Goal: Information Seeking & Learning: Check status

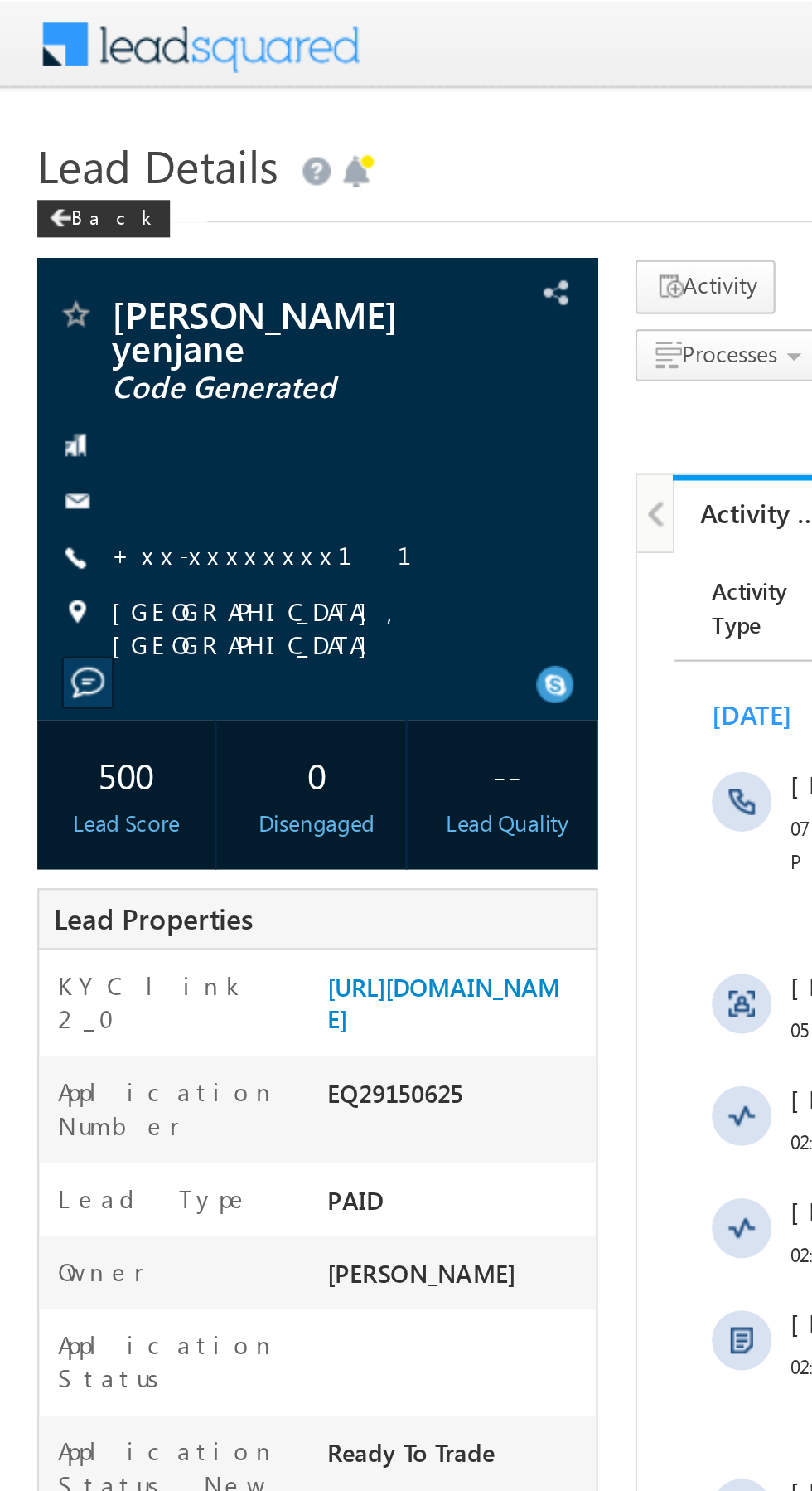
click at [102, 239] on link "+xx-xxxxxxxx11" at bounding box center [126, 246] width 154 height 14
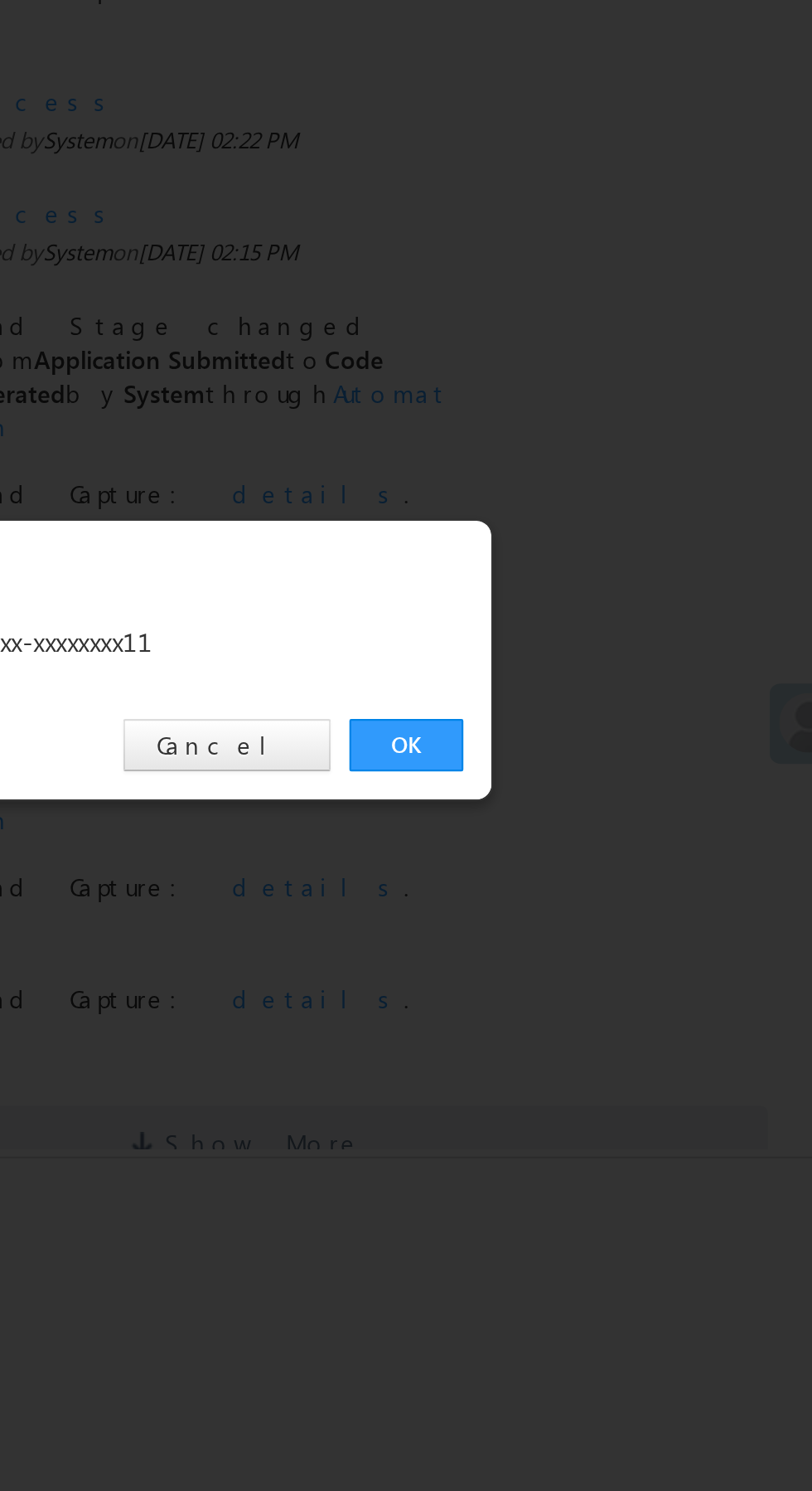
click at [596, 765] on link "OK" at bounding box center [609, 772] width 51 height 23
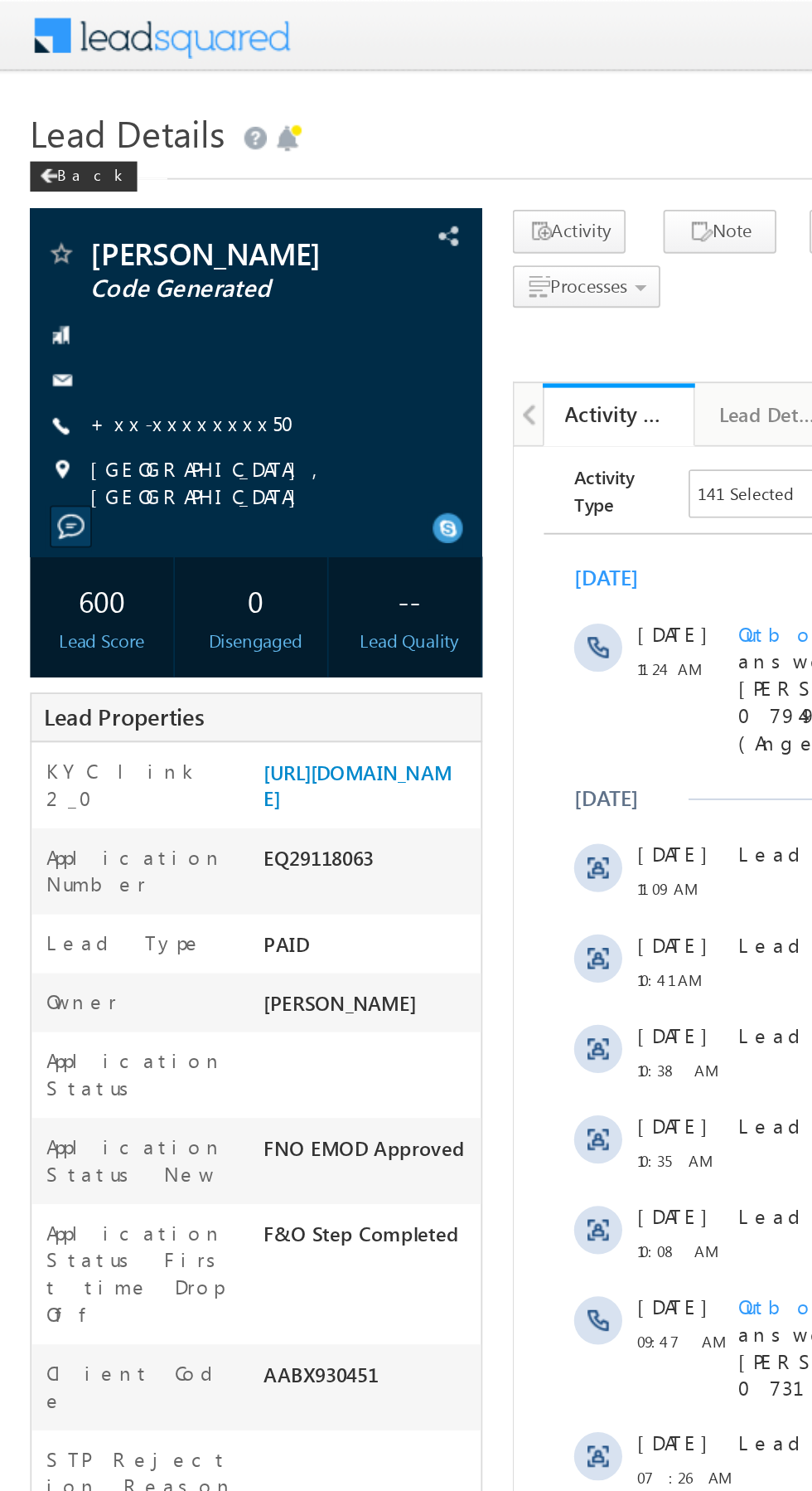
click at [102, 240] on link "+xx-xxxxxxxx50" at bounding box center [111, 232] width 123 height 14
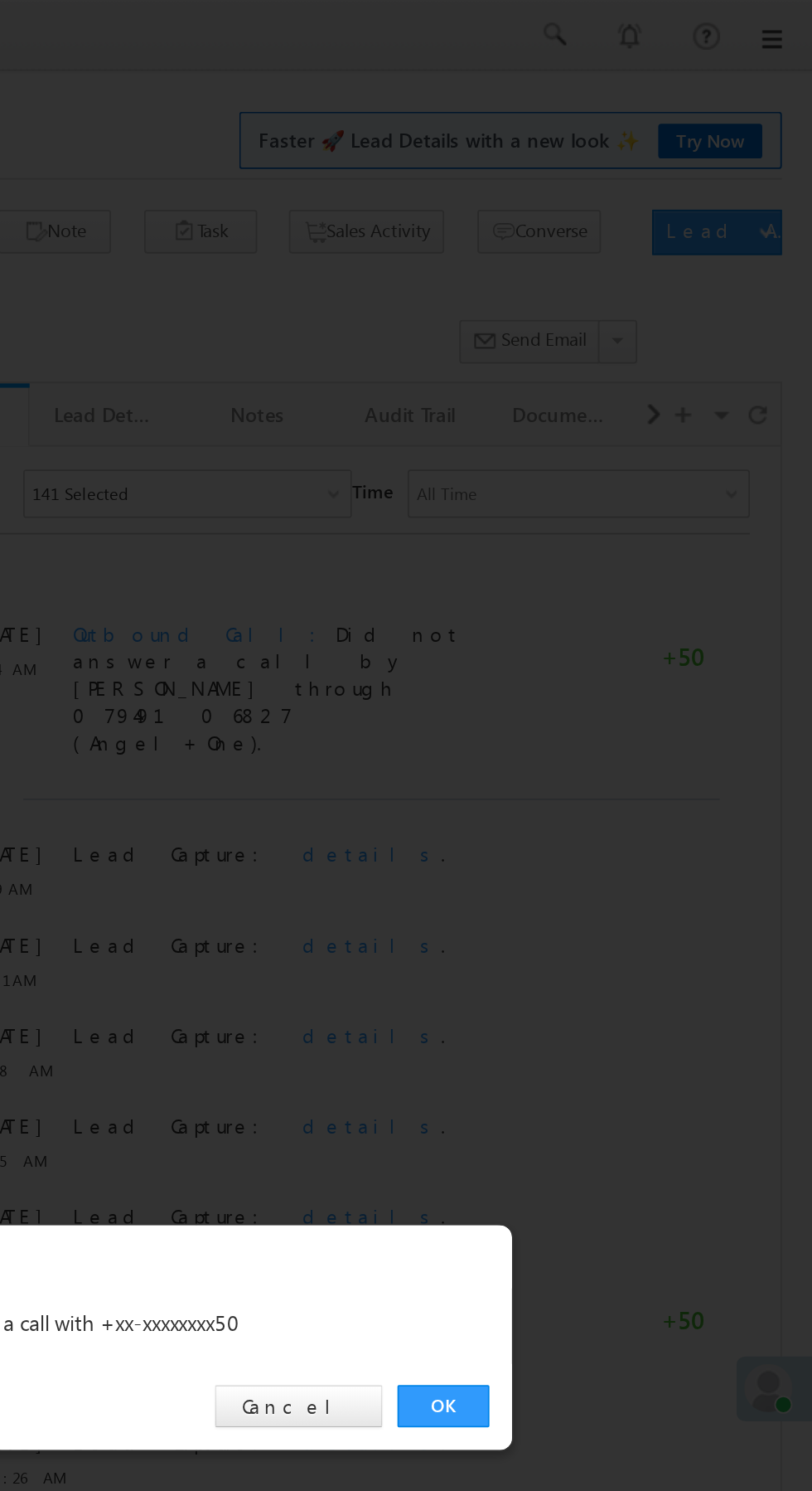
click at [610, 773] on link "OK" at bounding box center [609, 772] width 51 height 23
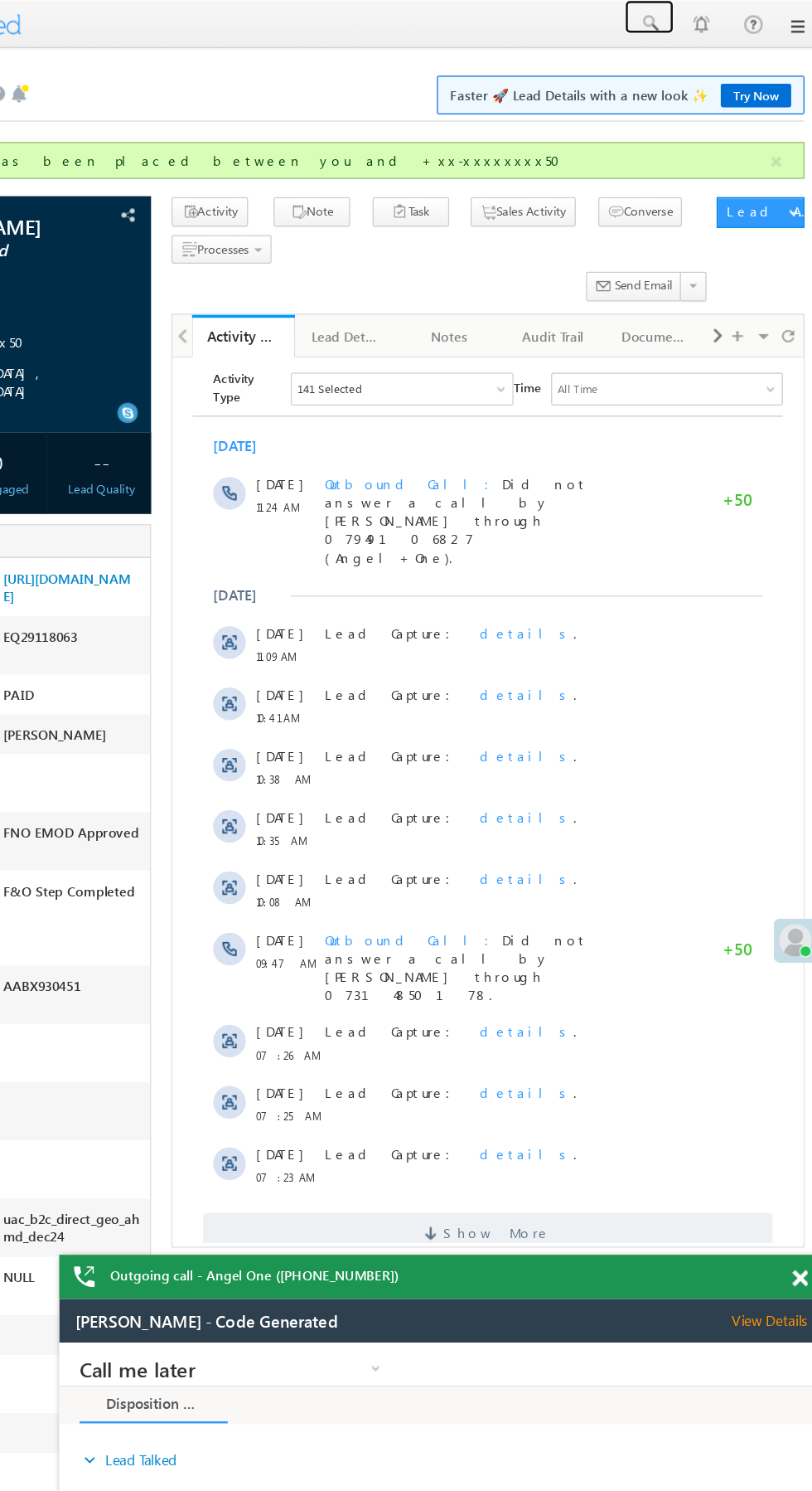
click at [669, 18] on span at bounding box center [669, 19] width 17 height 17
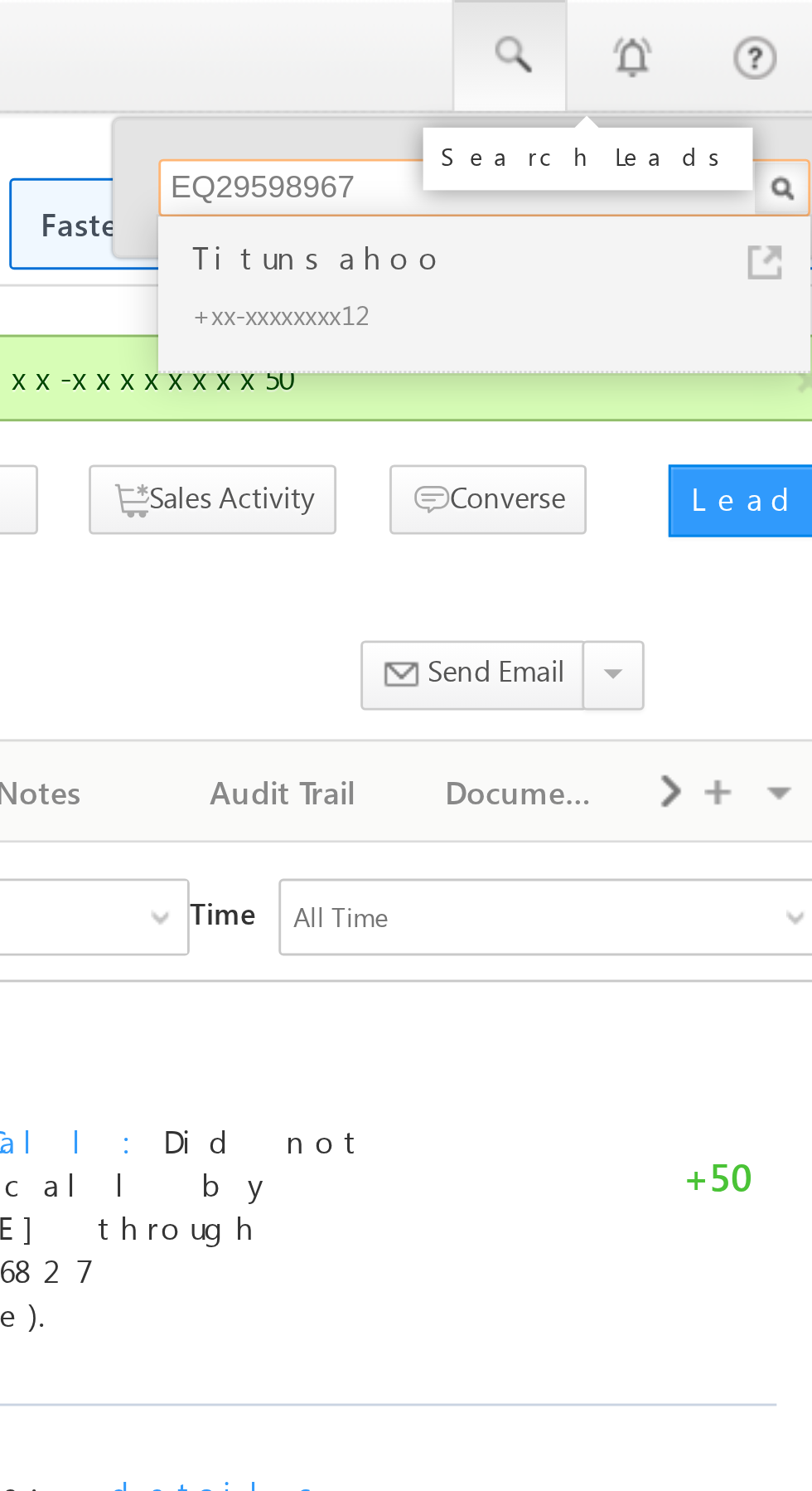
type input "EQ29598967"
click at [608, 96] on div "Titunsahoo" at bounding box center [668, 88] width 222 height 18
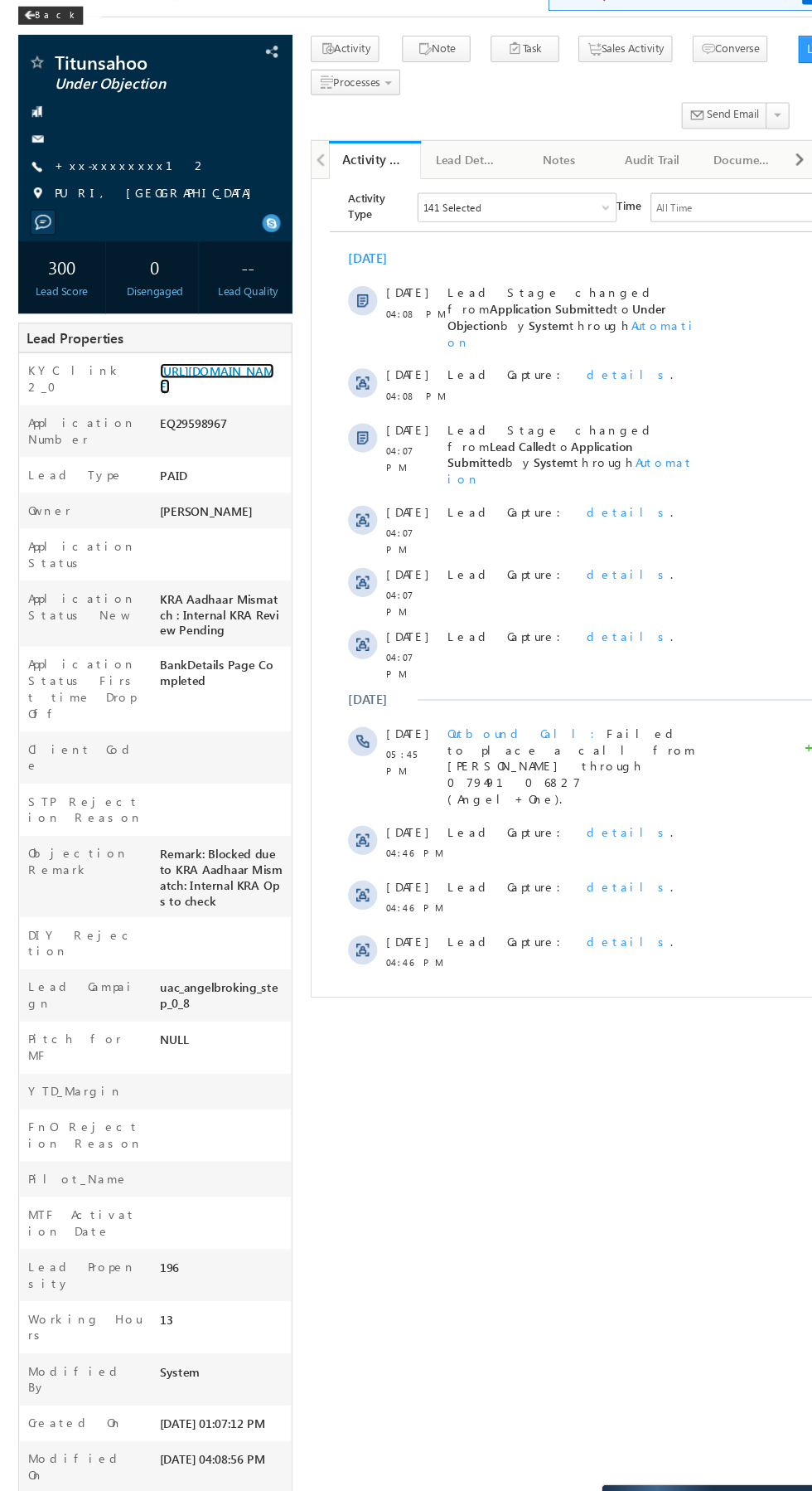
click at [191, 440] on link "https://angelbroking1-pk3em7sa.customui-test.leadsquared.com?leadId=503d4e2e-b5…" at bounding box center [196, 426] width 103 height 28
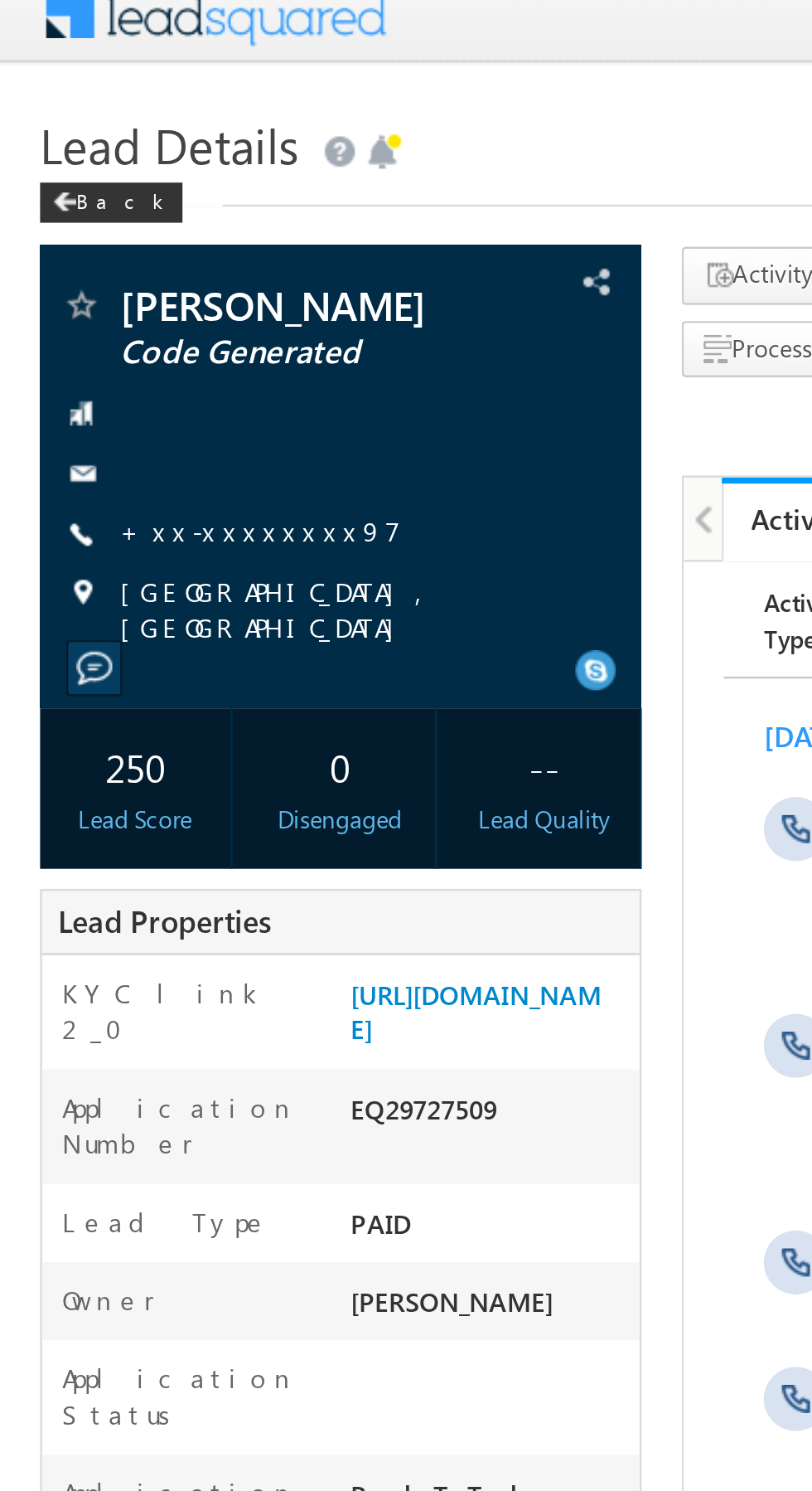
click at [95, 235] on link "+xx-xxxxxxxx97" at bounding box center [107, 232] width 116 height 14
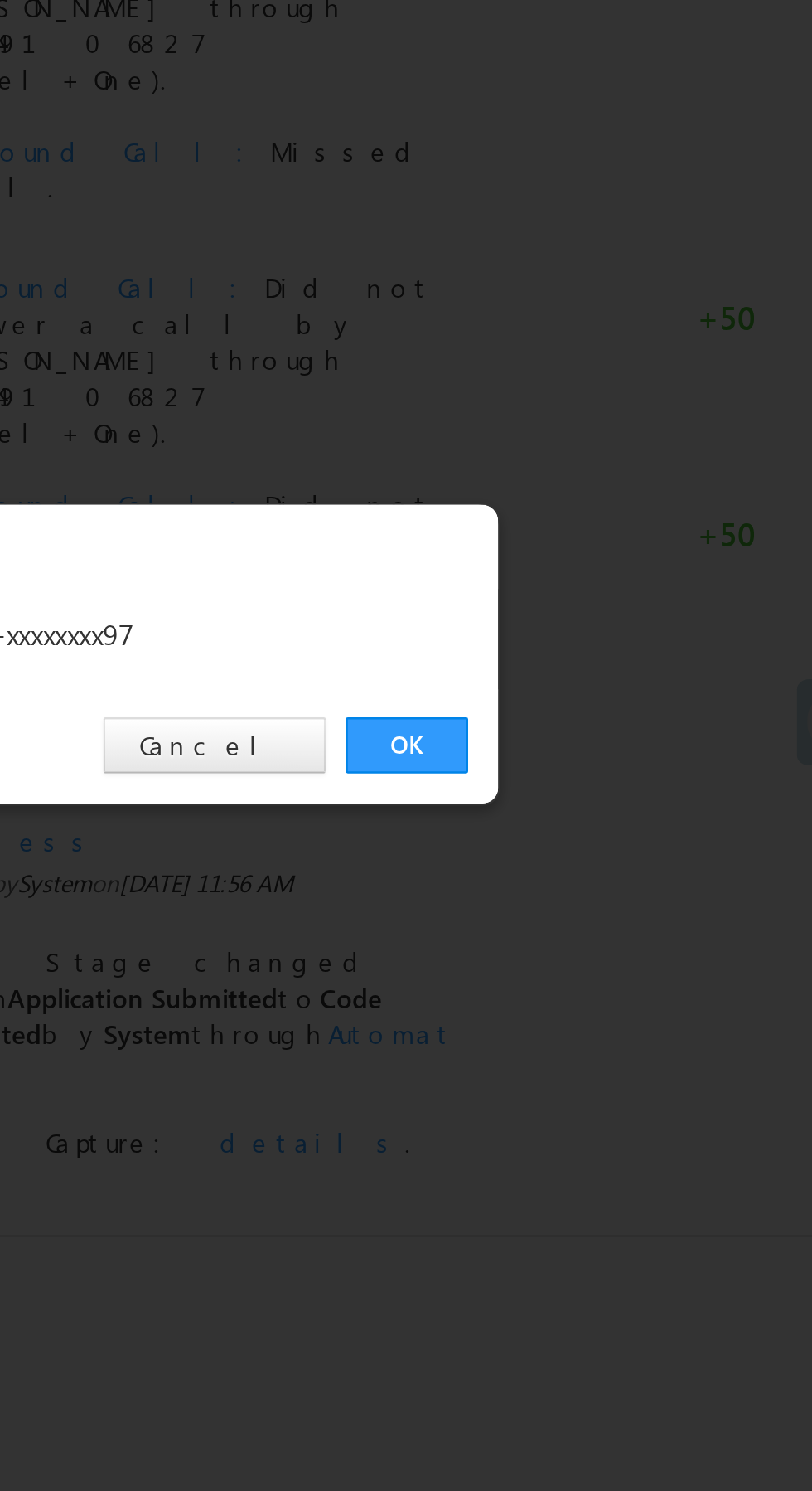
click at [602, 766] on link "OK" at bounding box center [609, 772] width 51 height 23
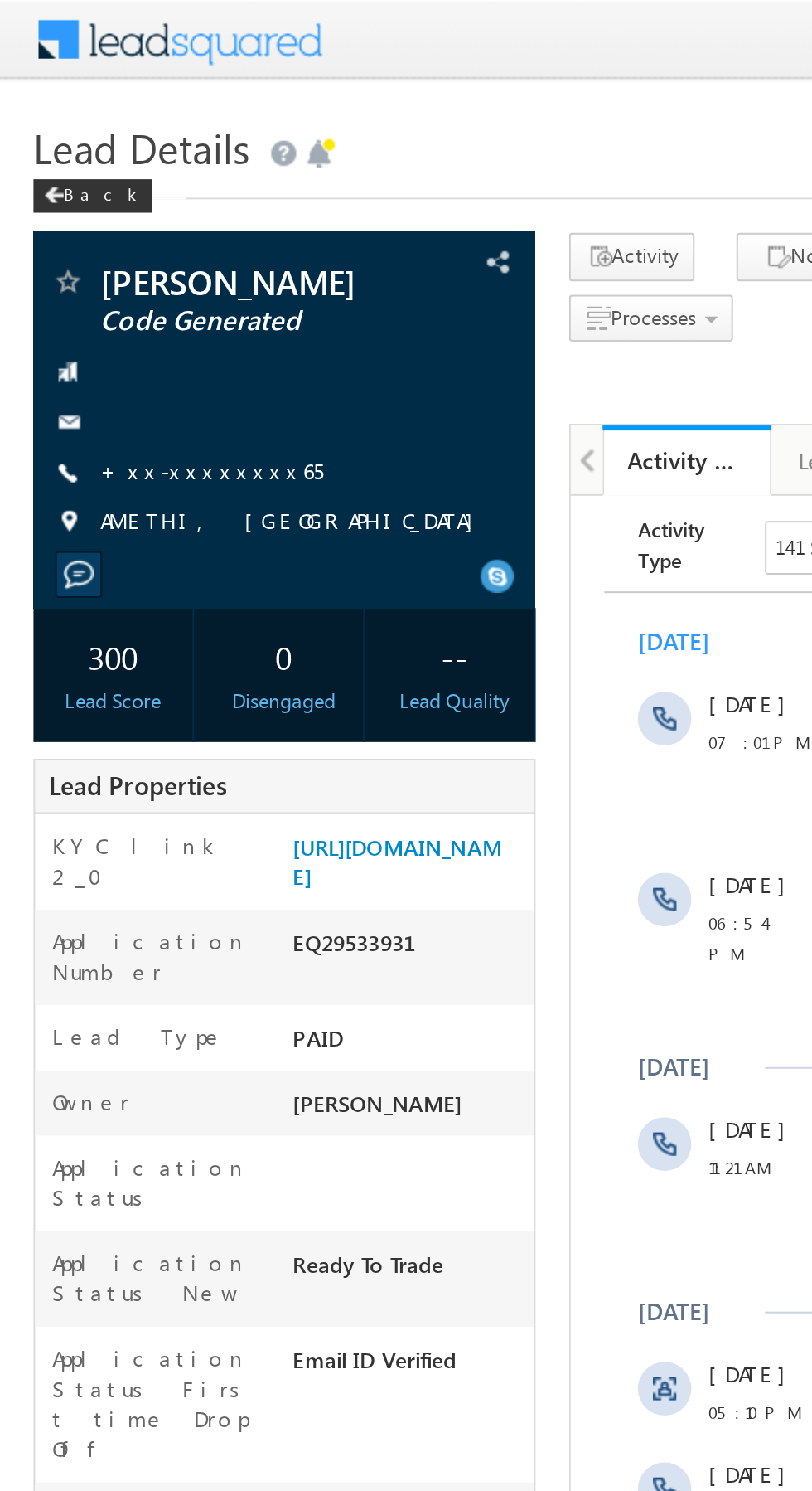
click at [97, 230] on link "+xx-xxxxxxxx65" at bounding box center [104, 232] width 110 height 14
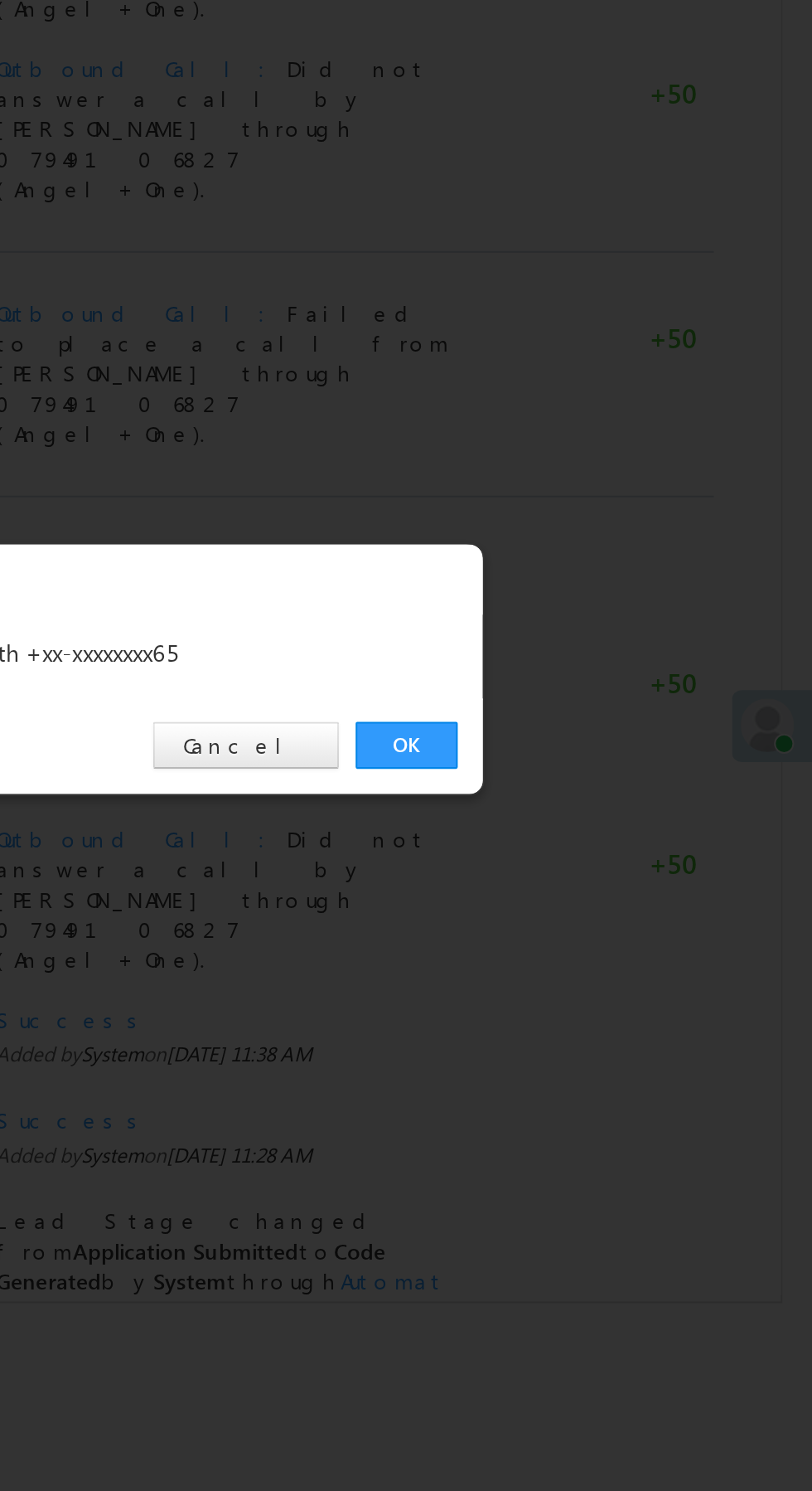
click at [618, 775] on link "OK" at bounding box center [609, 772] width 51 height 23
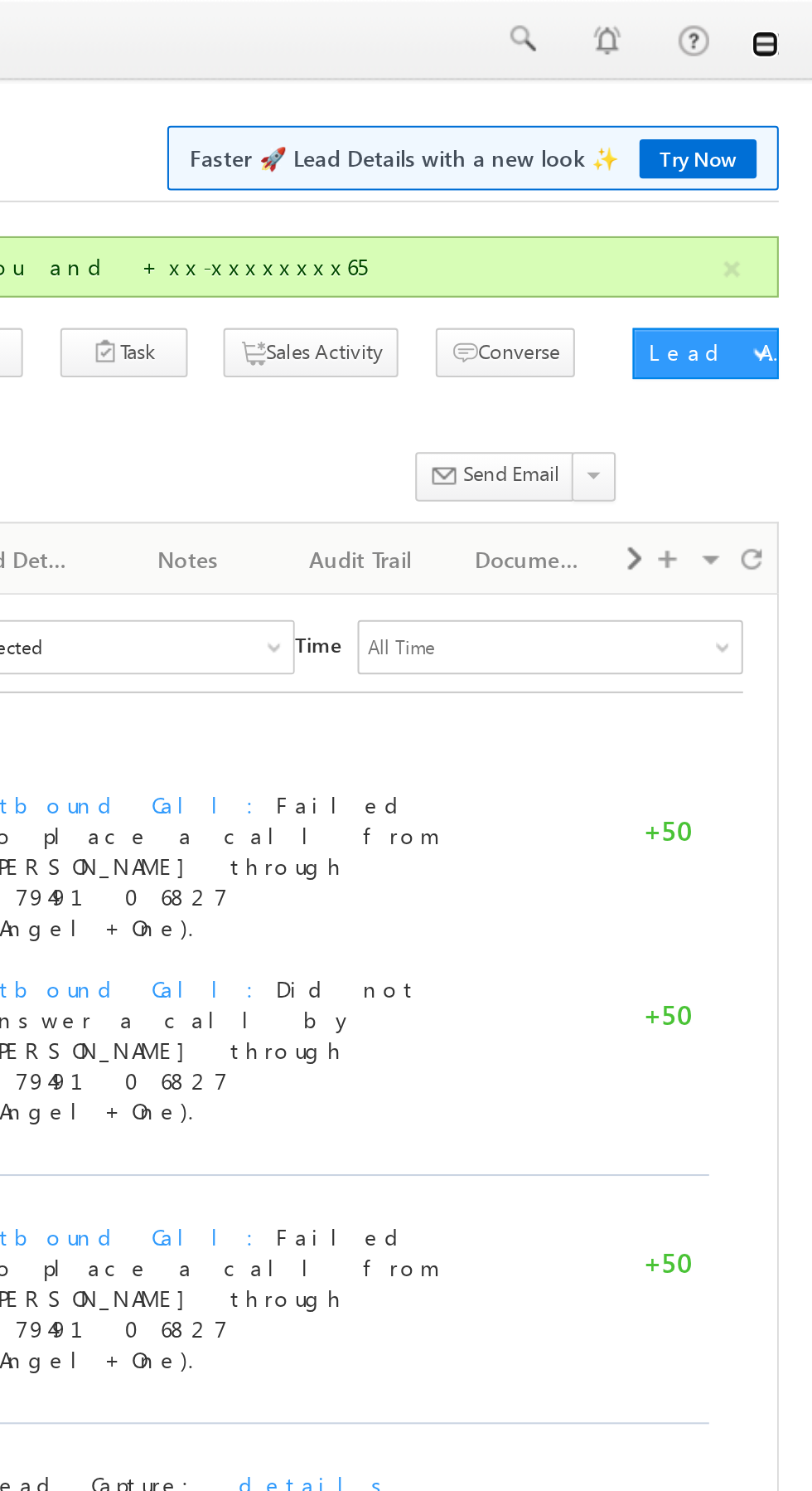
click at [790, 16] on link at bounding box center [788, 21] width 13 height 13
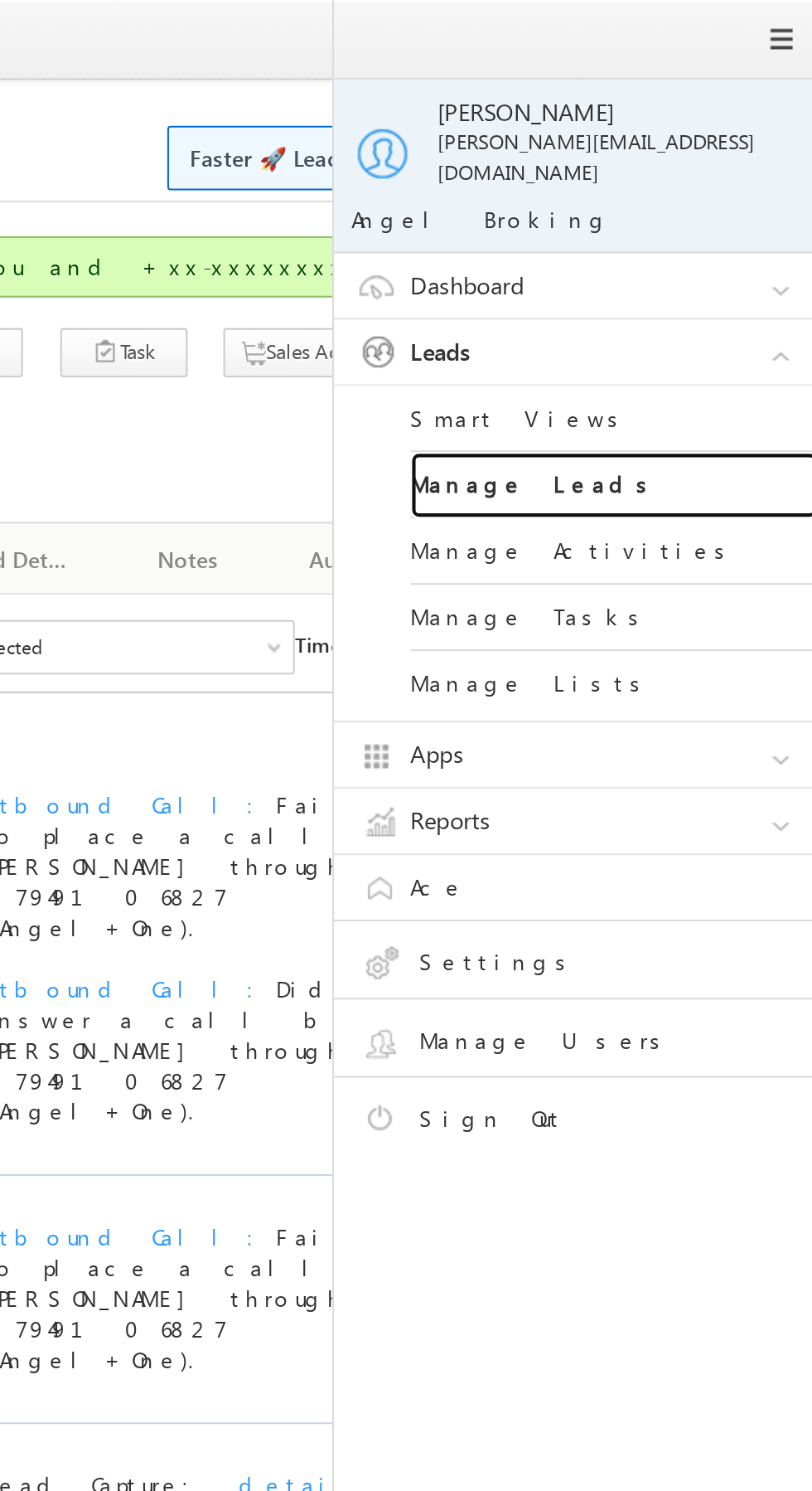
click at [735, 220] on link "Manage Leads" at bounding box center [715, 236] width 199 height 33
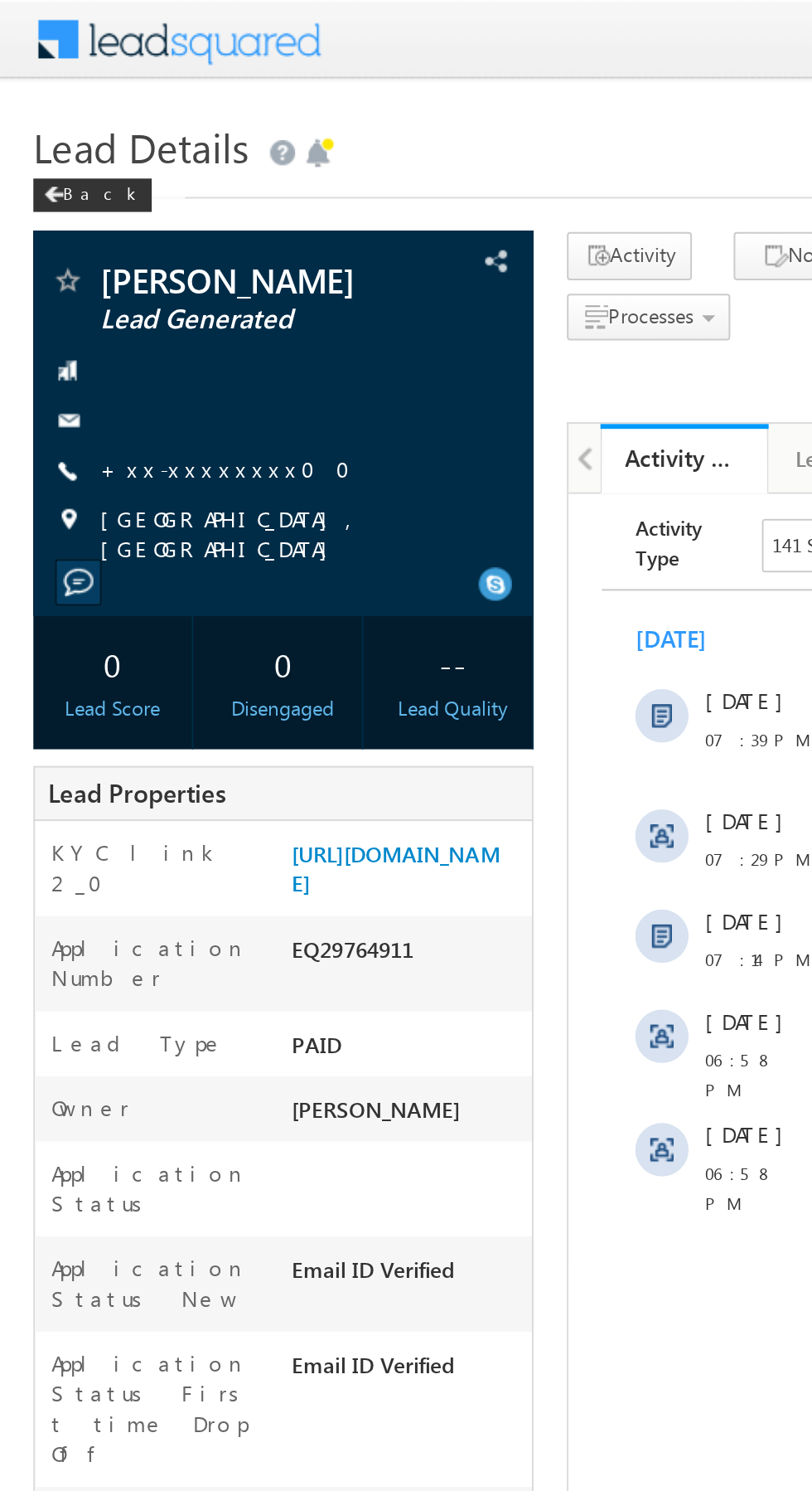
click at [97, 228] on link "+xx-xxxxxxxx00" at bounding box center [117, 232] width 135 height 14
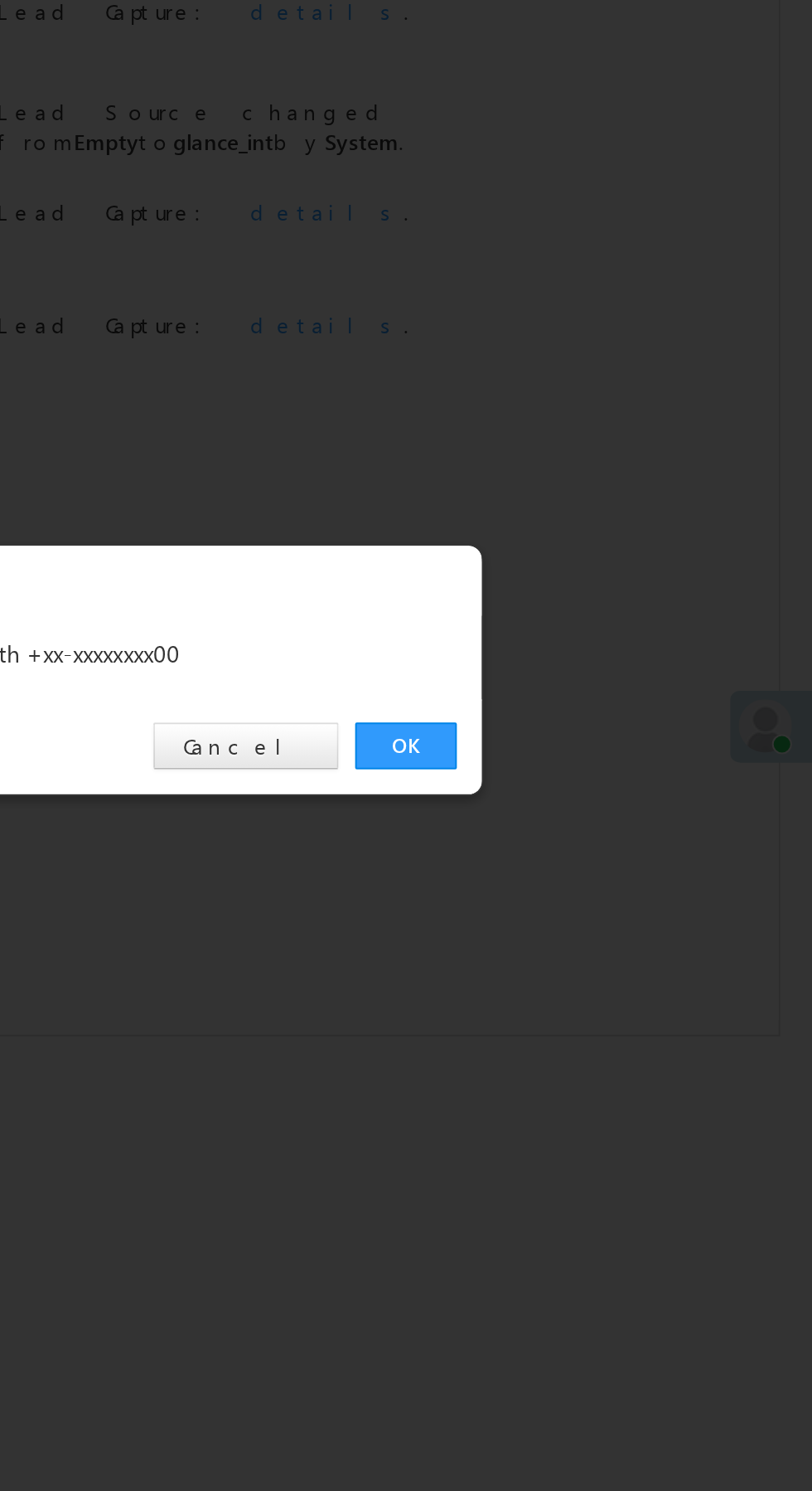
click at [611, 766] on link "OK" at bounding box center [609, 772] width 51 height 23
